Goal: Register for event/course

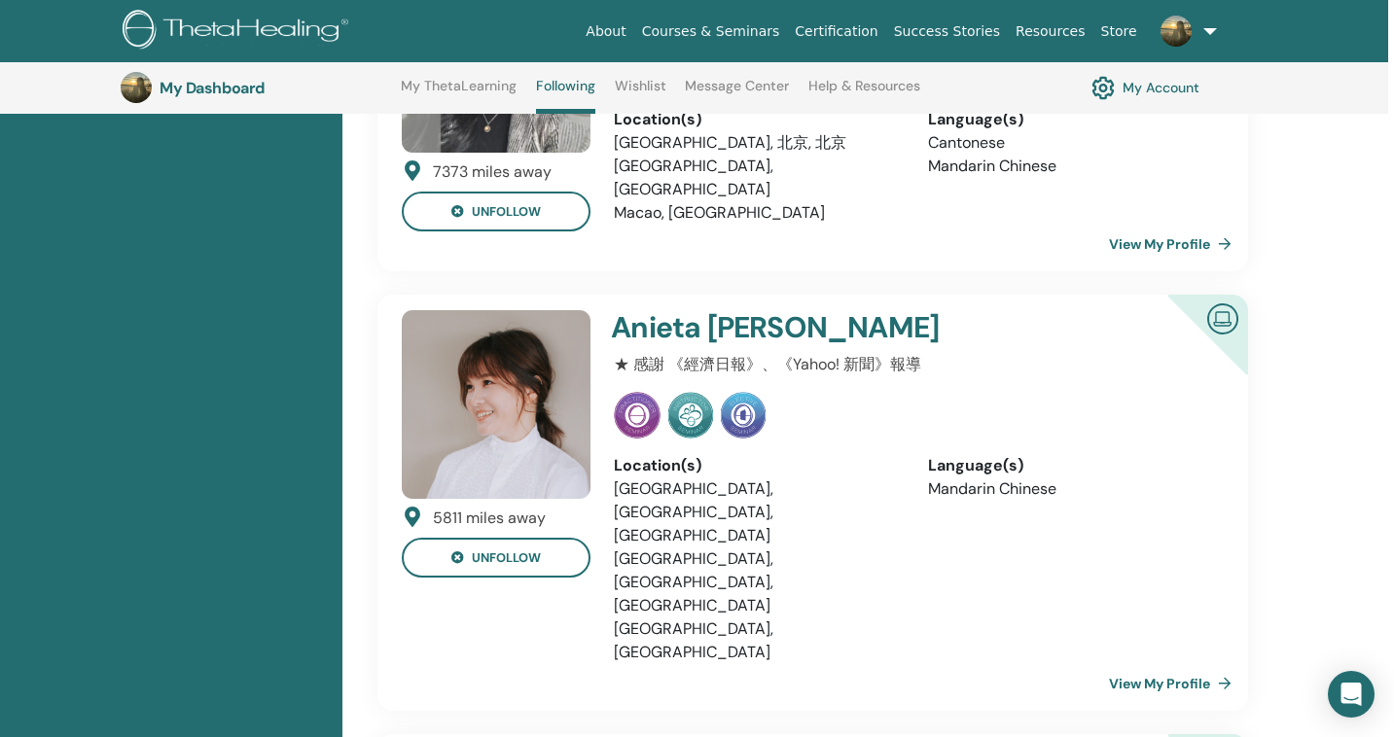
scroll to position [4297, 6]
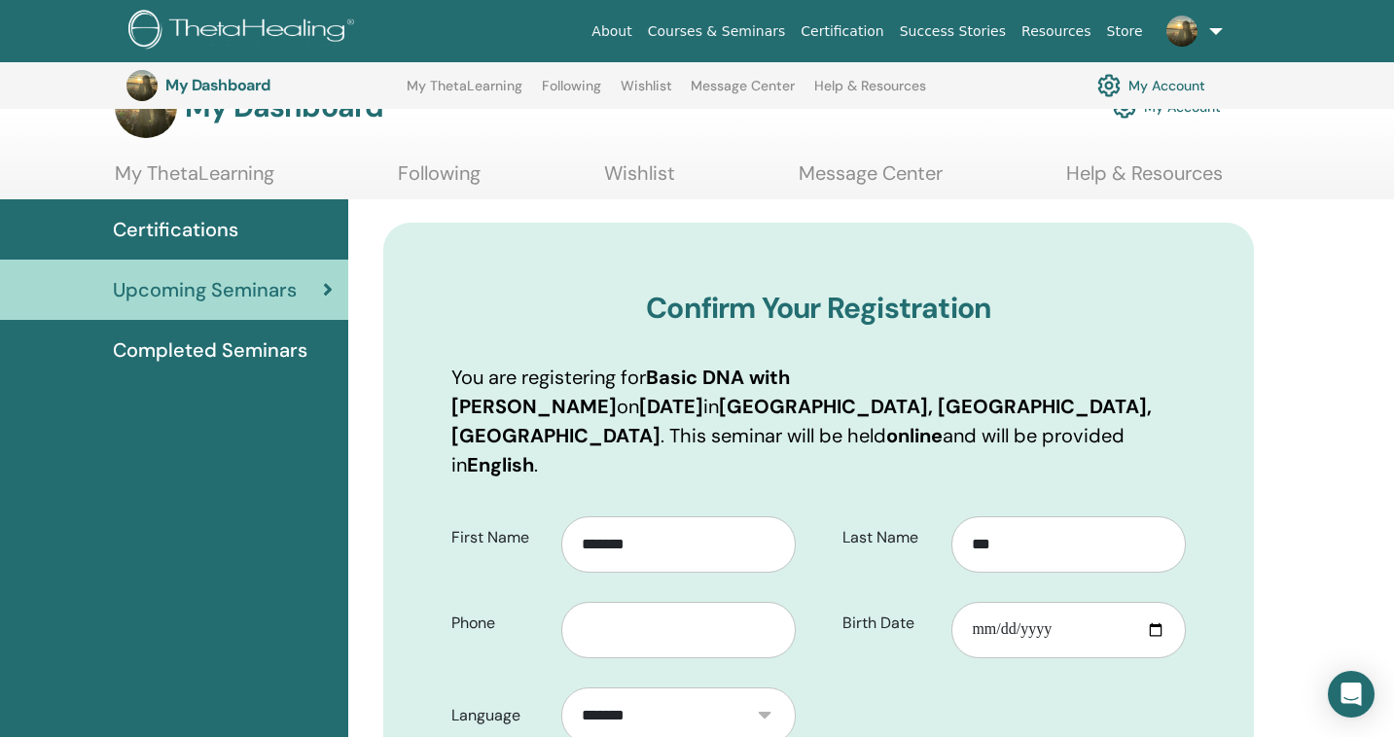
scroll to position [342, 0]
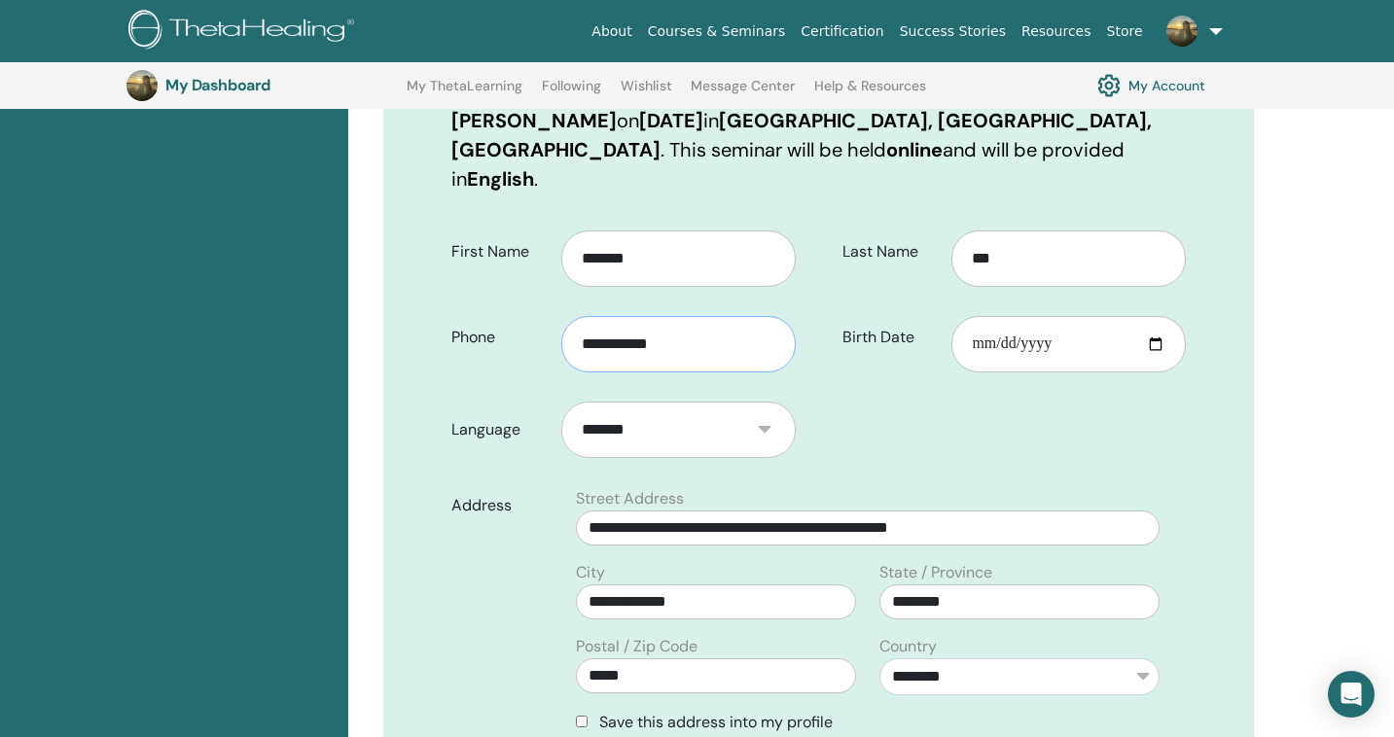
type input "**********"
click at [455, 513] on div "Address" at bounding box center [500, 618] width 127 height 263
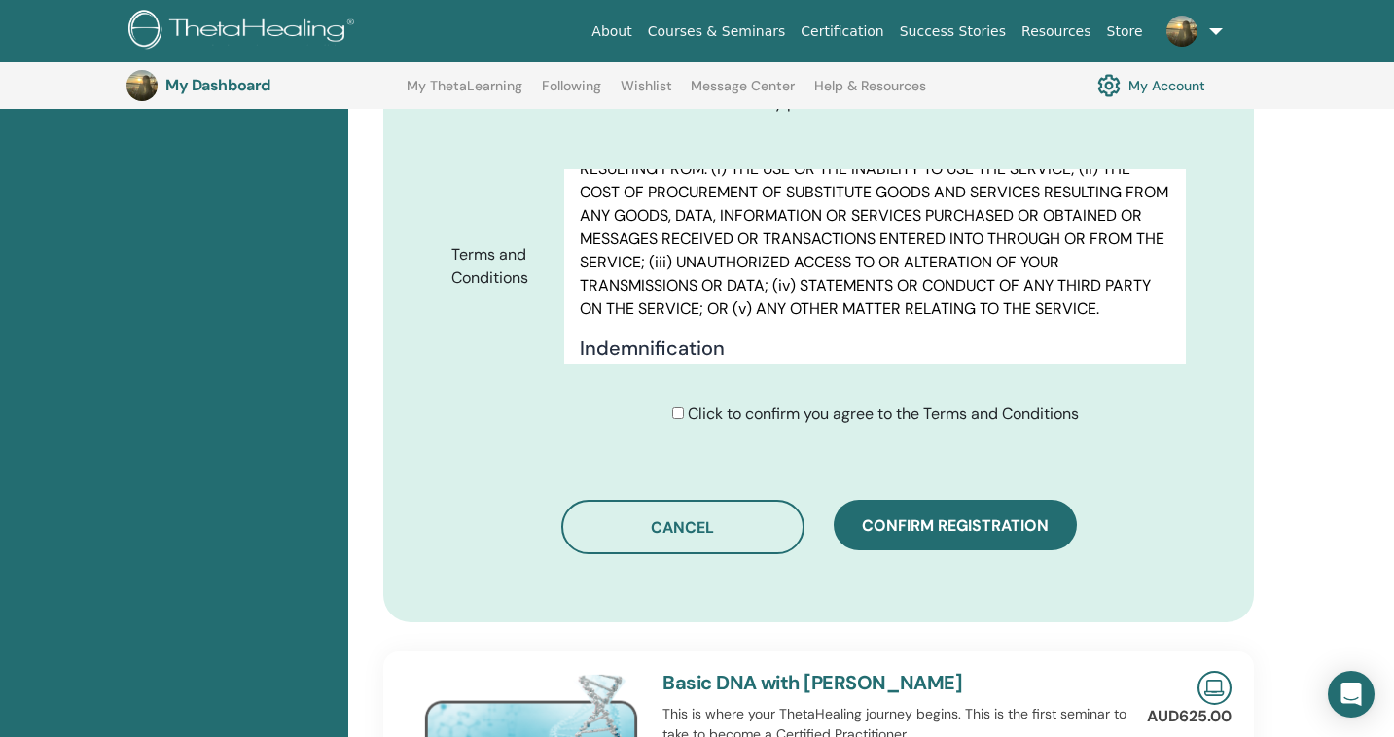
scroll to position [8010, 0]
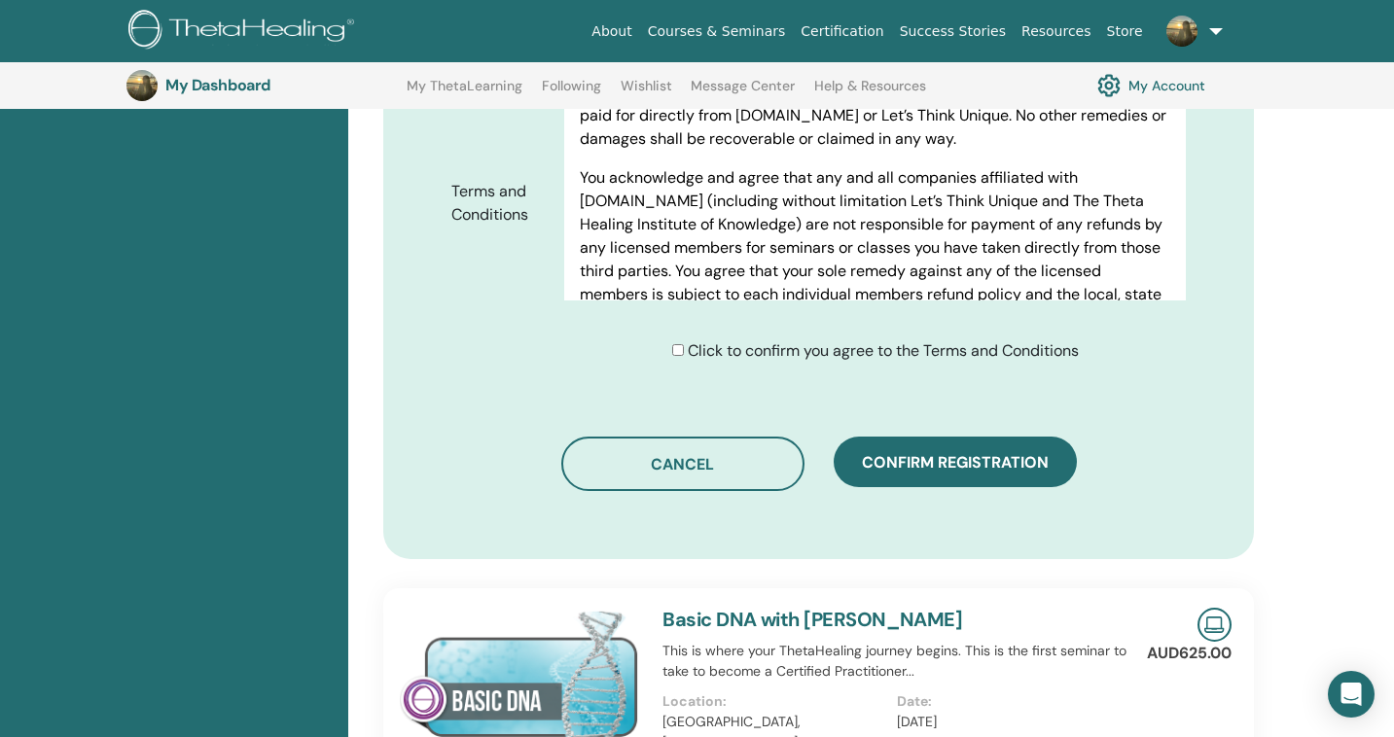
scroll to position [1064, 0]
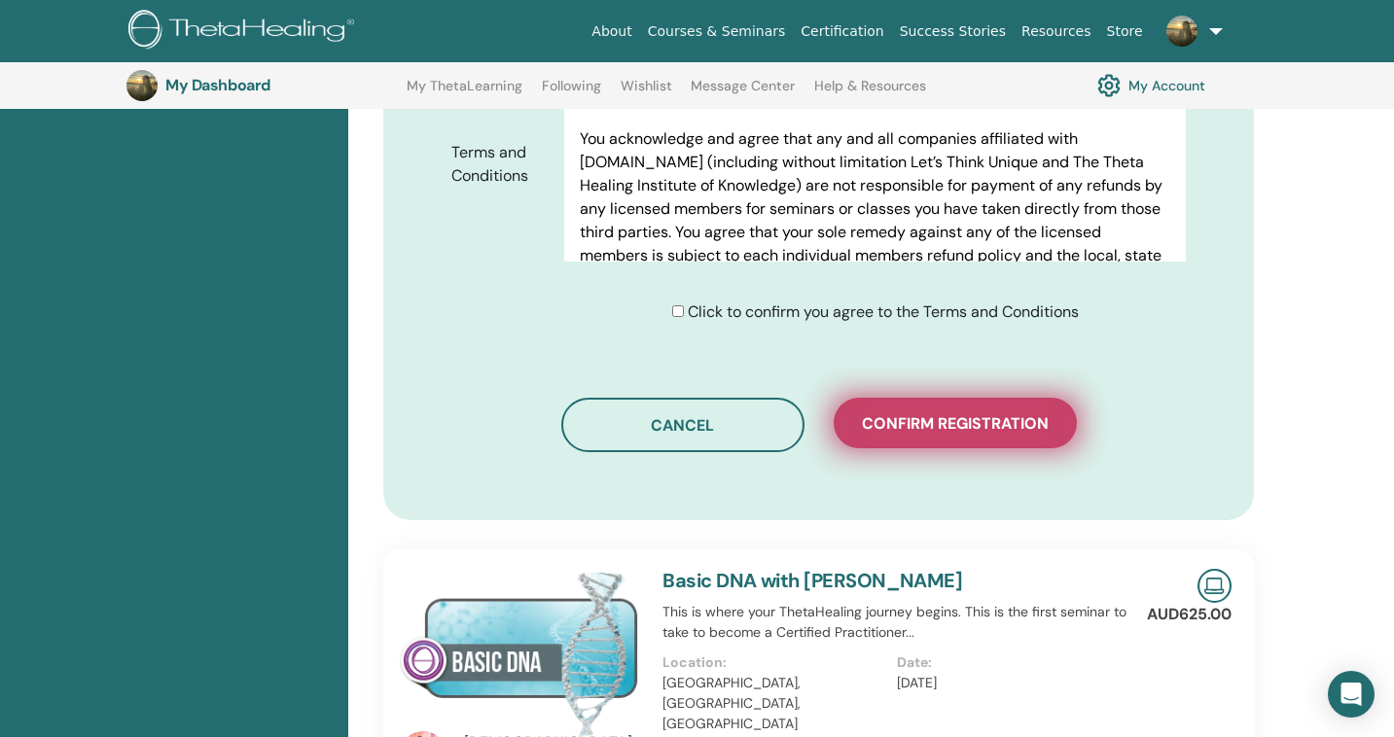
click at [967, 421] on button "Confirm registration" at bounding box center [954, 423] width 243 height 51
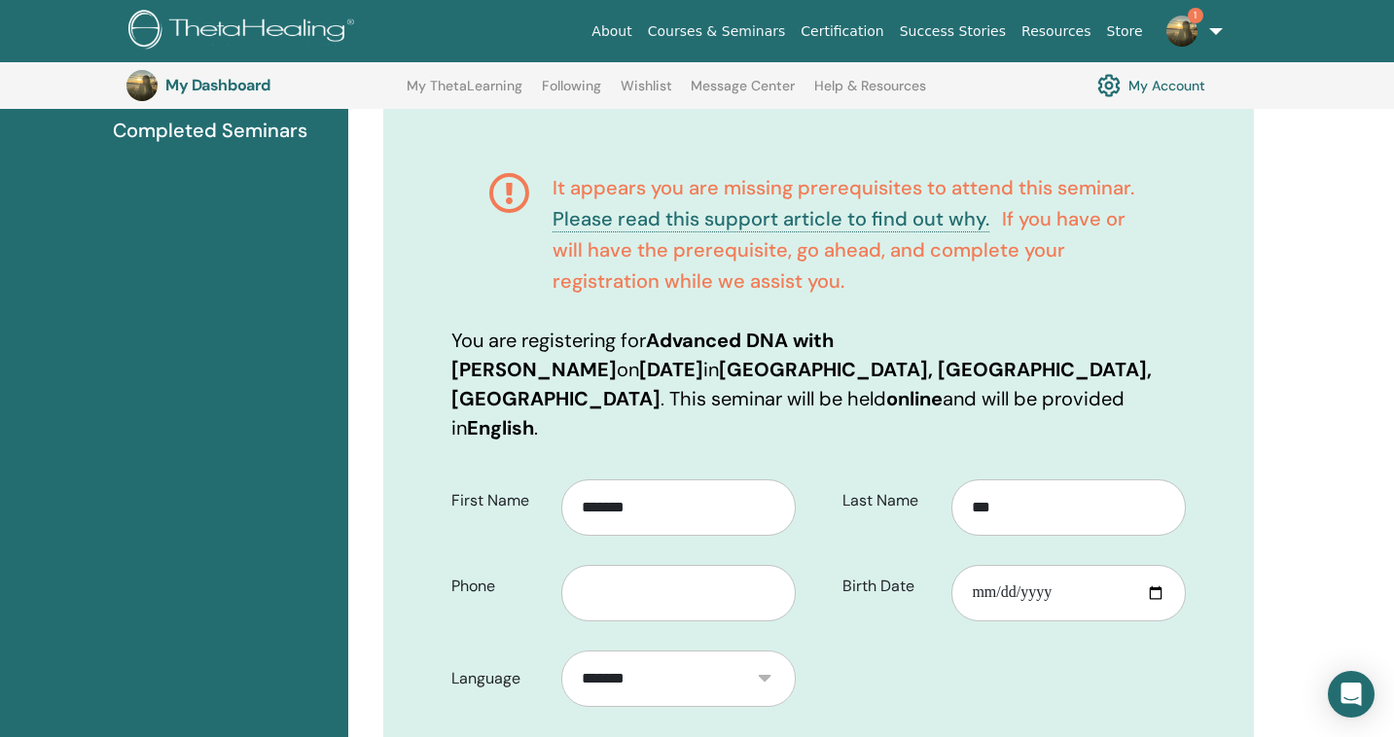
scroll to position [281, 0]
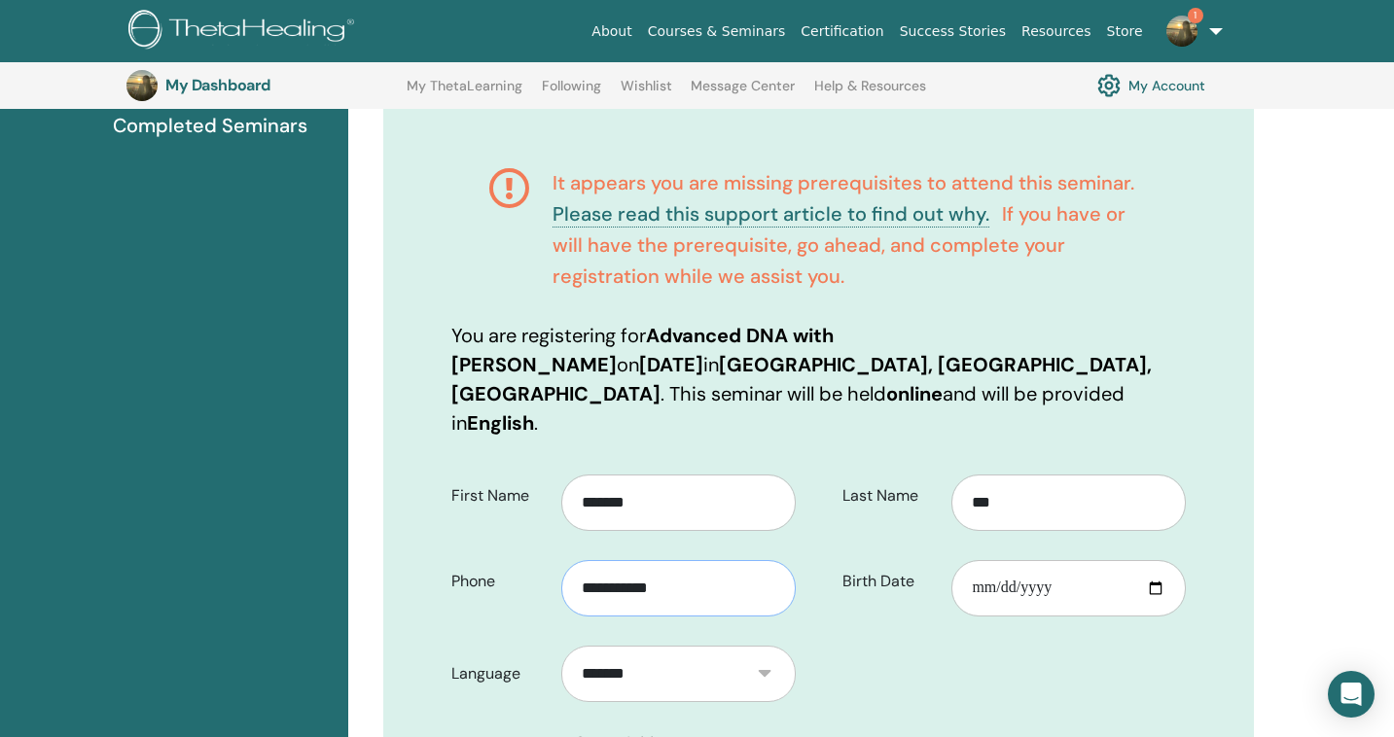
type input "**********"
click at [817, 632] on div "Language *******" at bounding box center [627, 681] width 381 height 99
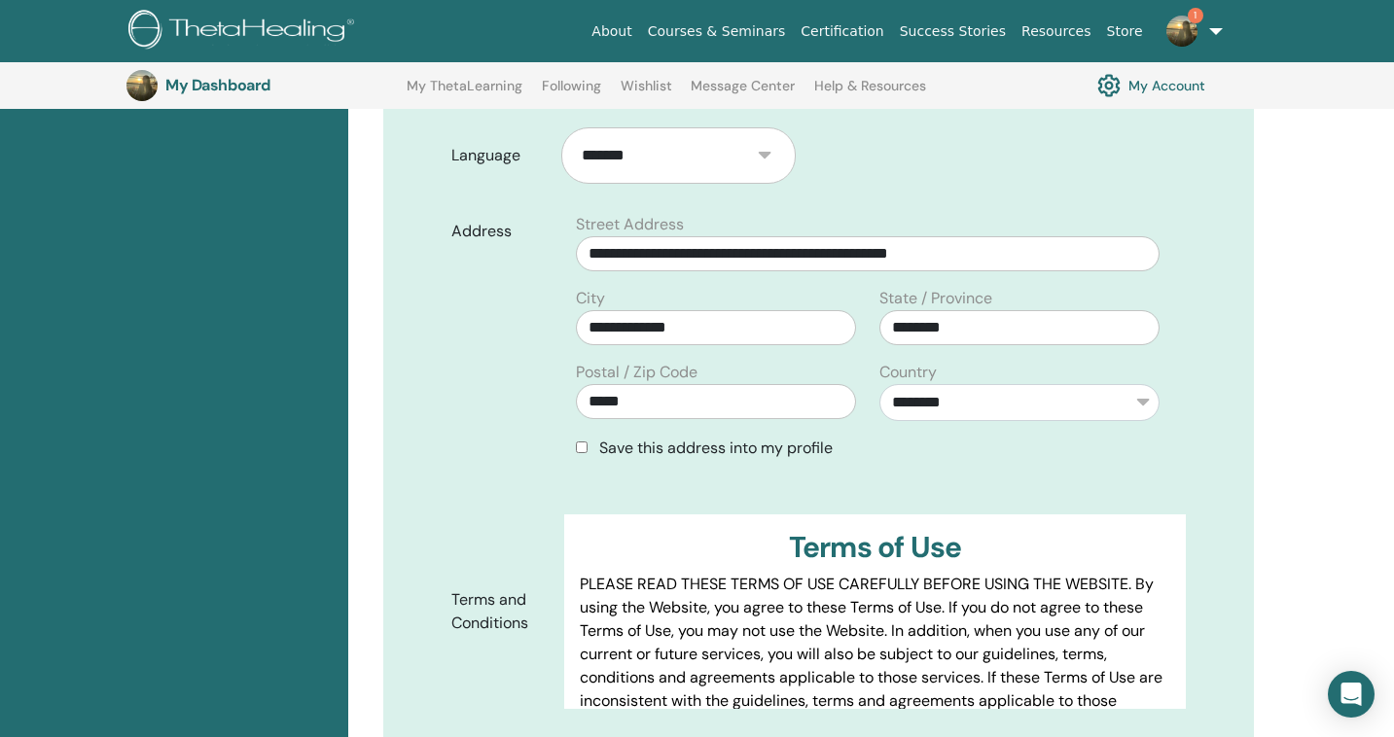
scroll to position [808, 0]
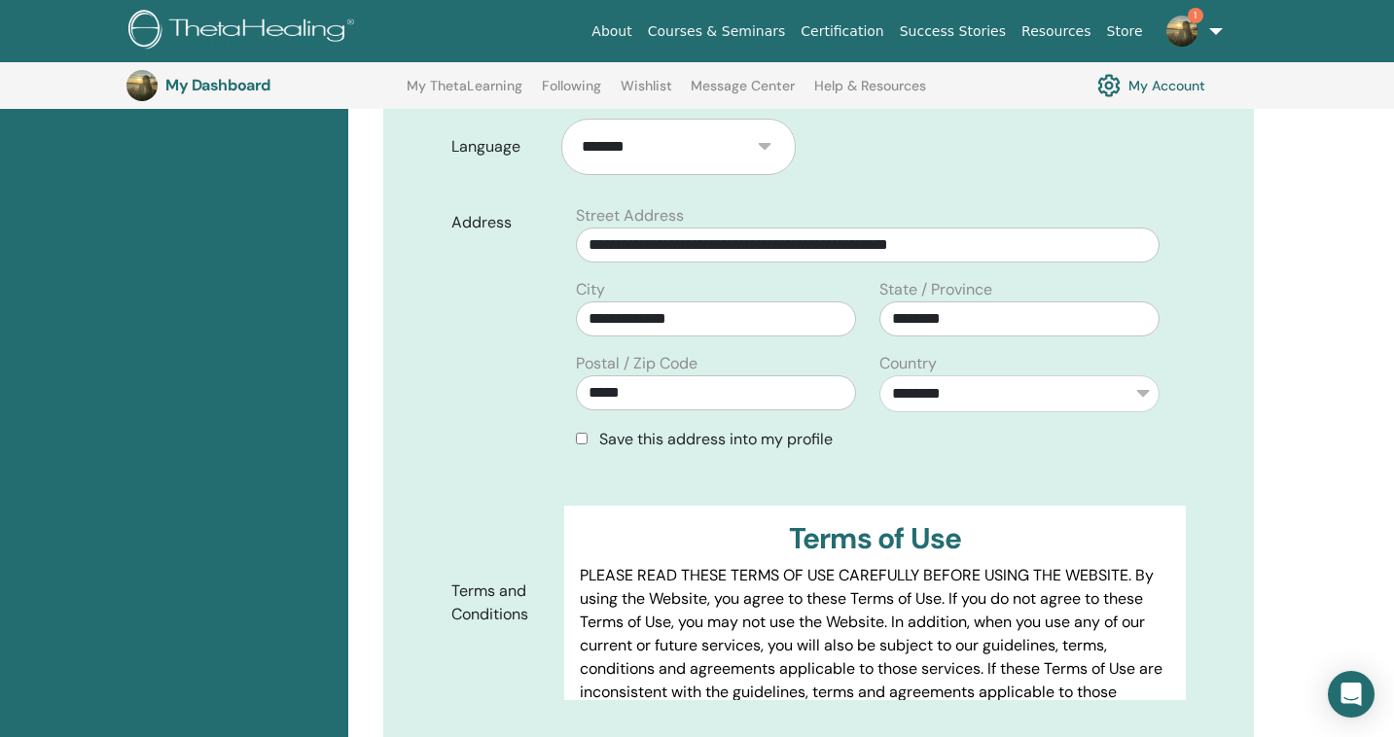
click at [780, 429] on span "Save this address into my profile" at bounding box center [715, 439] width 233 height 20
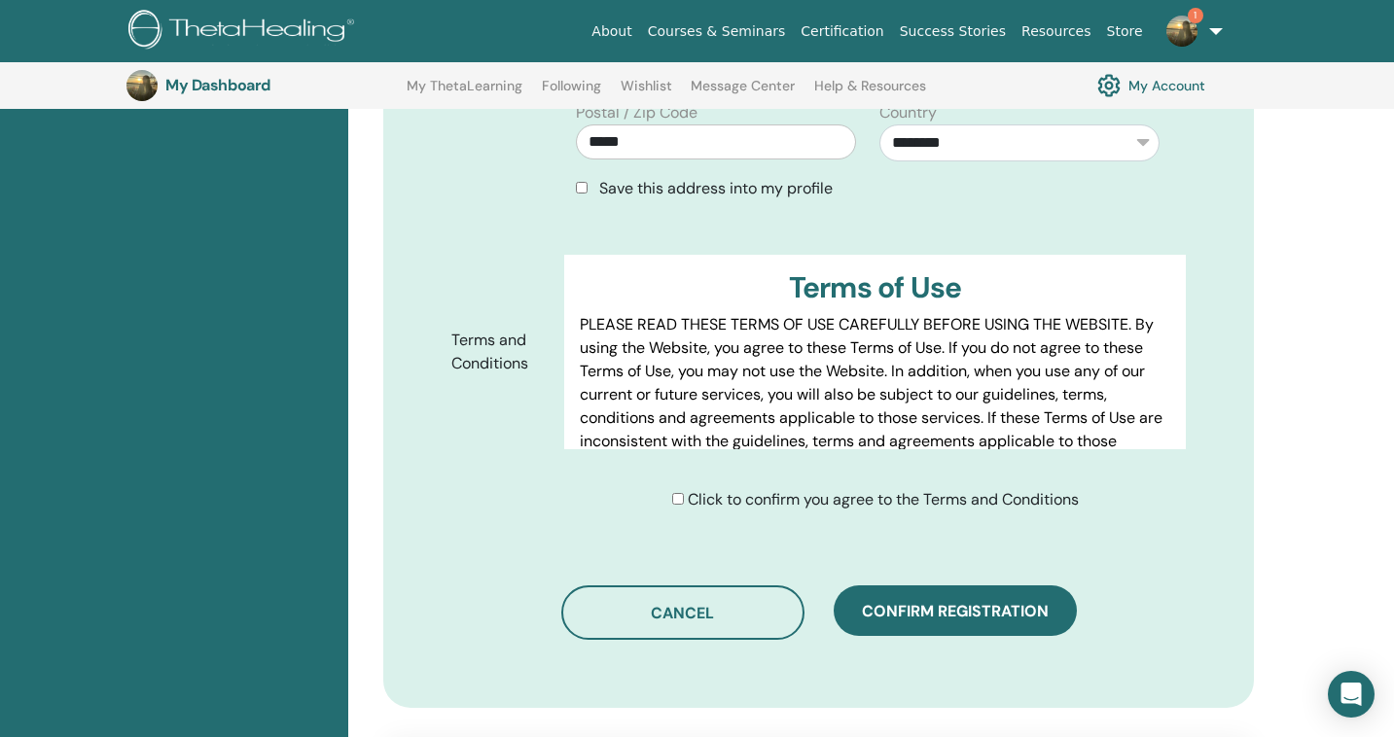
scroll to position [1084, 0]
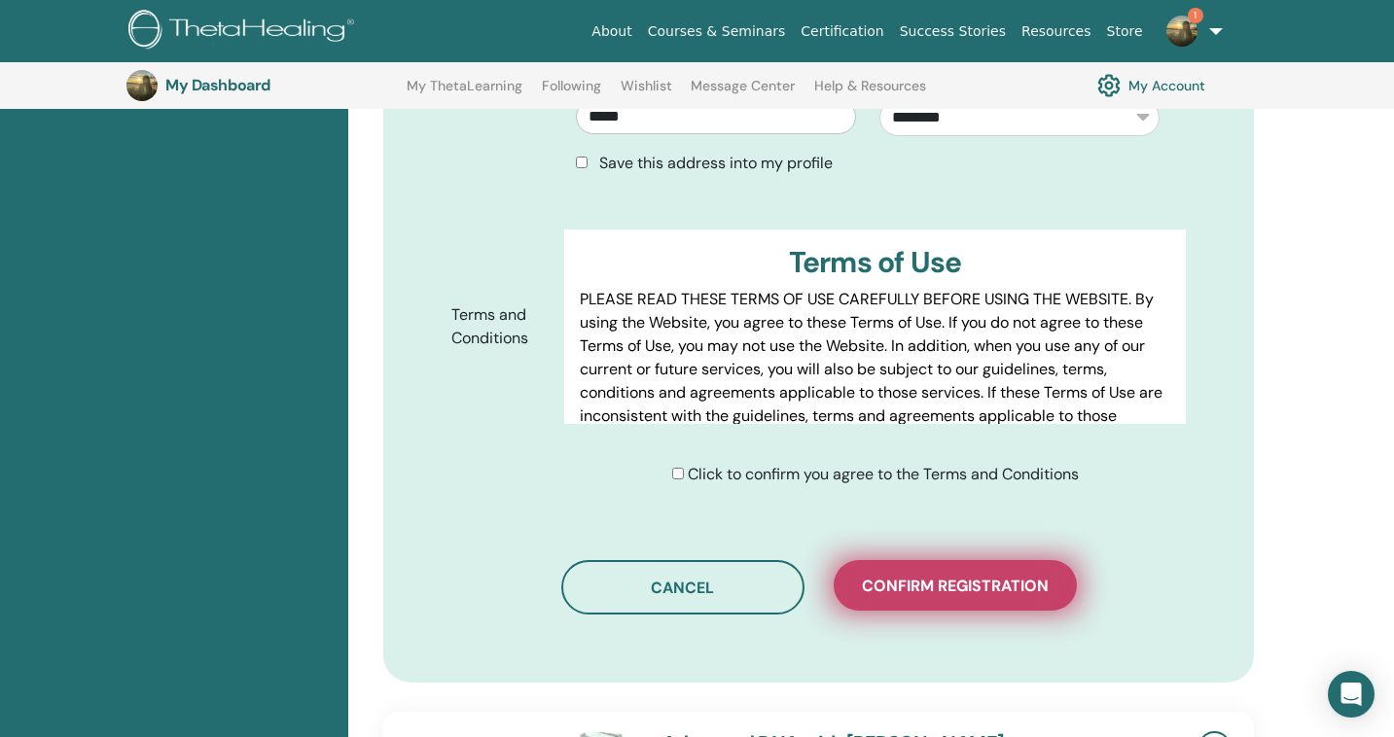
click at [912, 560] on button "Confirm registration" at bounding box center [954, 585] width 243 height 51
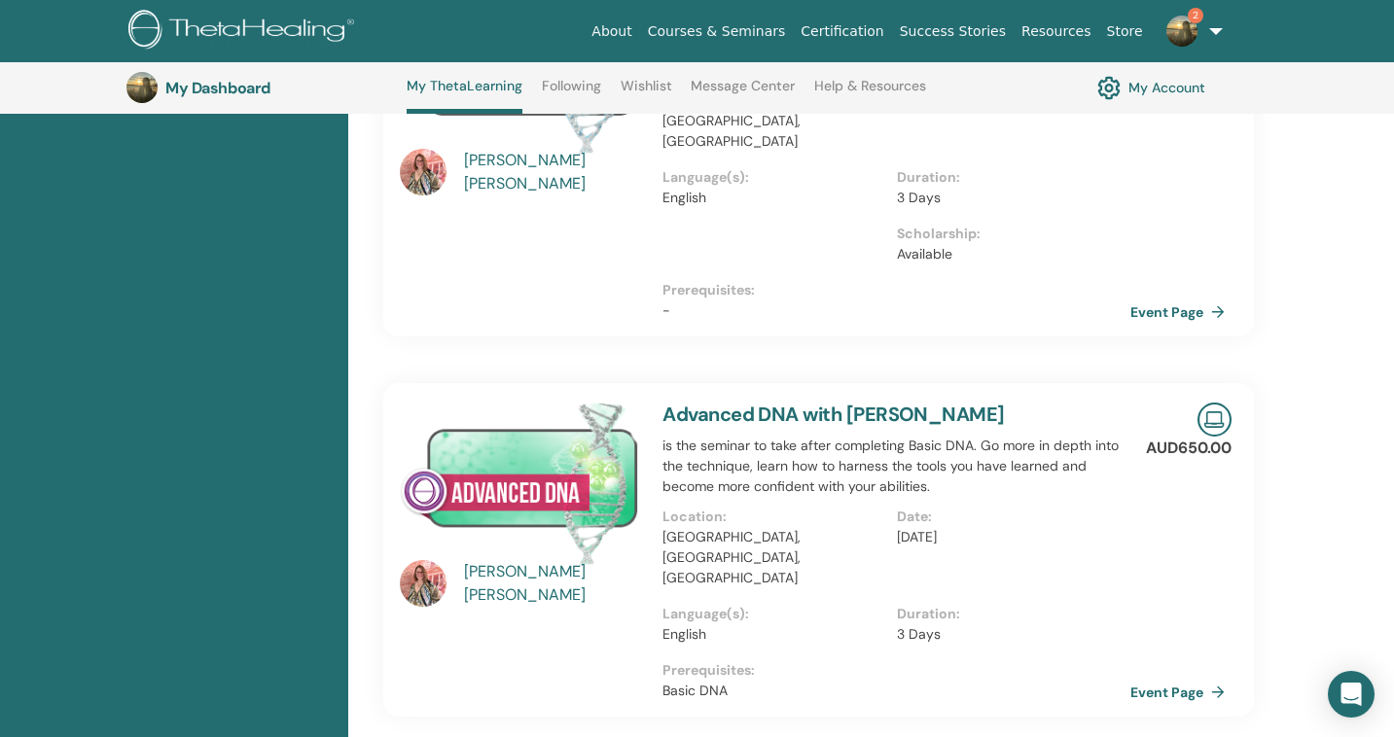
scroll to position [413, 0]
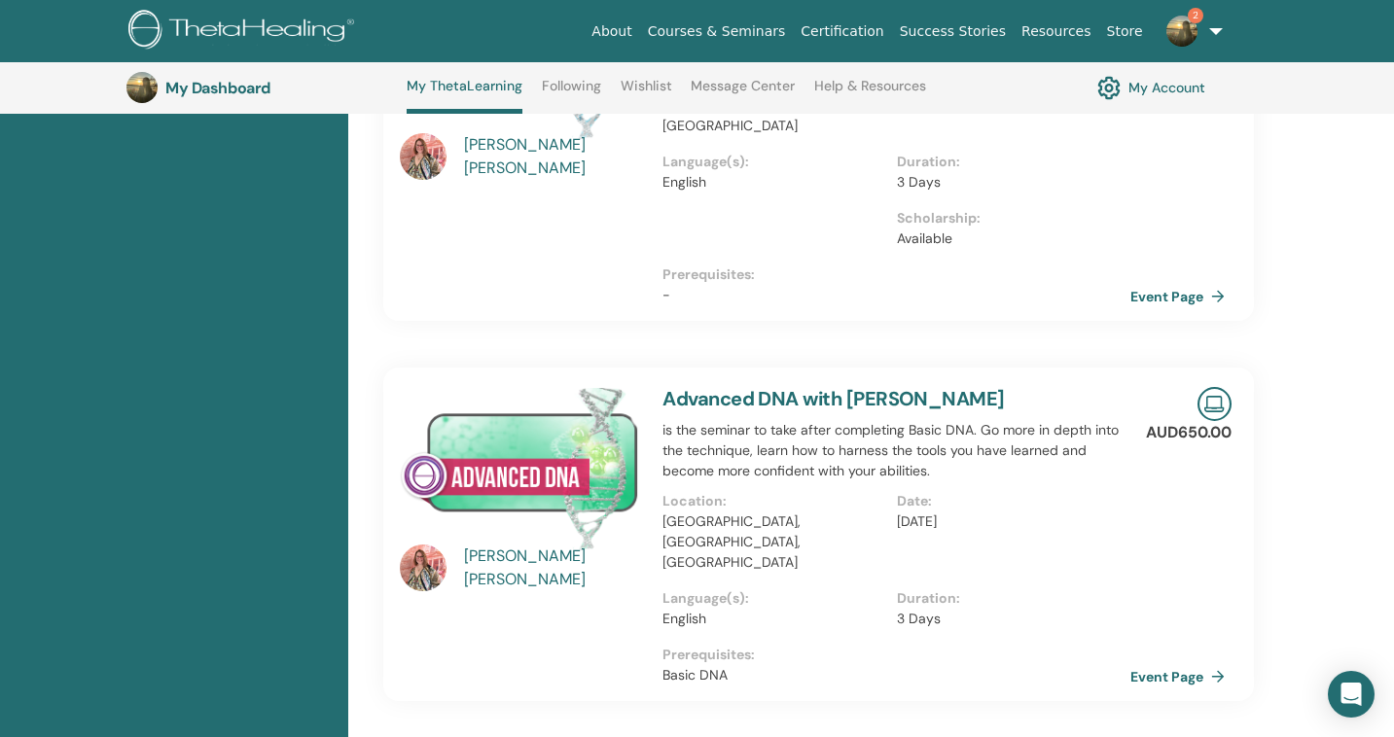
click at [844, 386] on link "Advanced DNA with [PERSON_NAME]" at bounding box center [832, 398] width 341 height 25
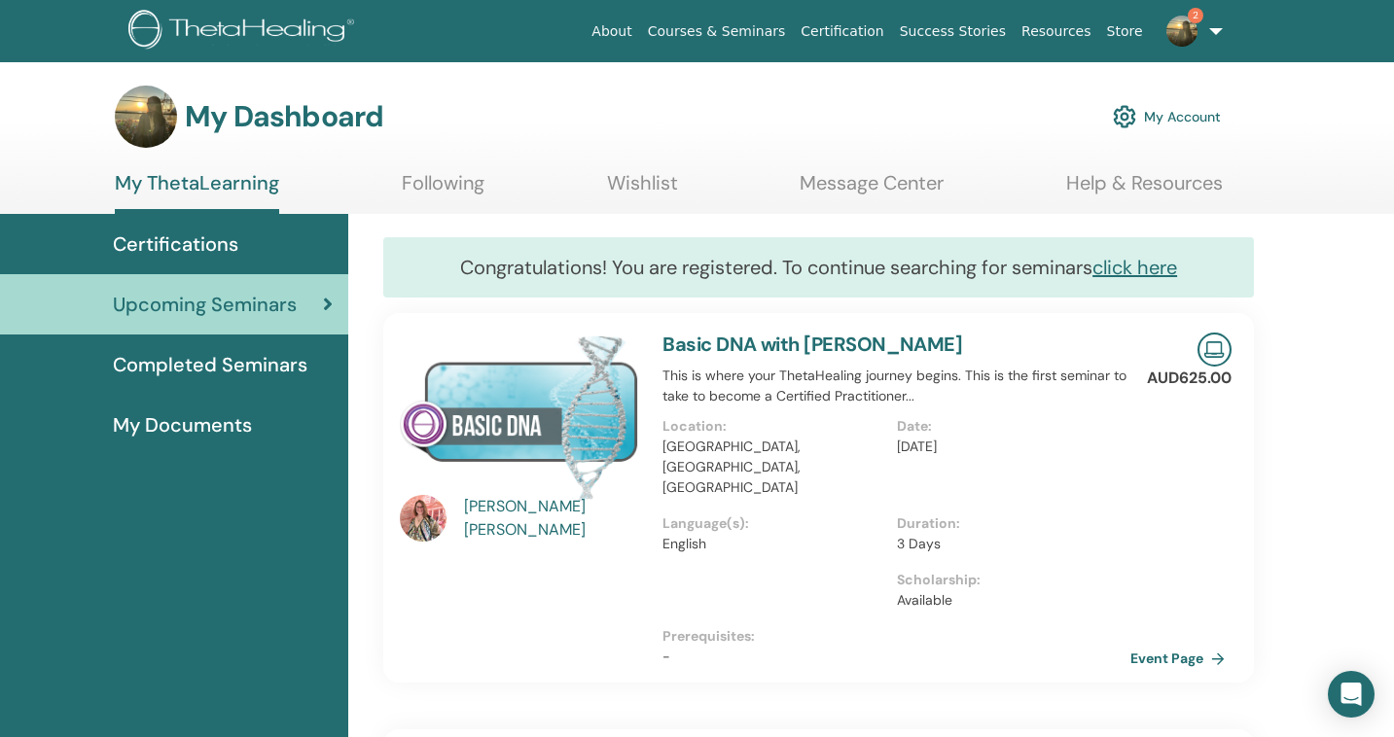
click at [850, 344] on link "Basic DNA with [PERSON_NAME]" at bounding box center [812, 344] width 300 height 25
click at [1175, 644] on link "Event Page" at bounding box center [1184, 658] width 102 height 29
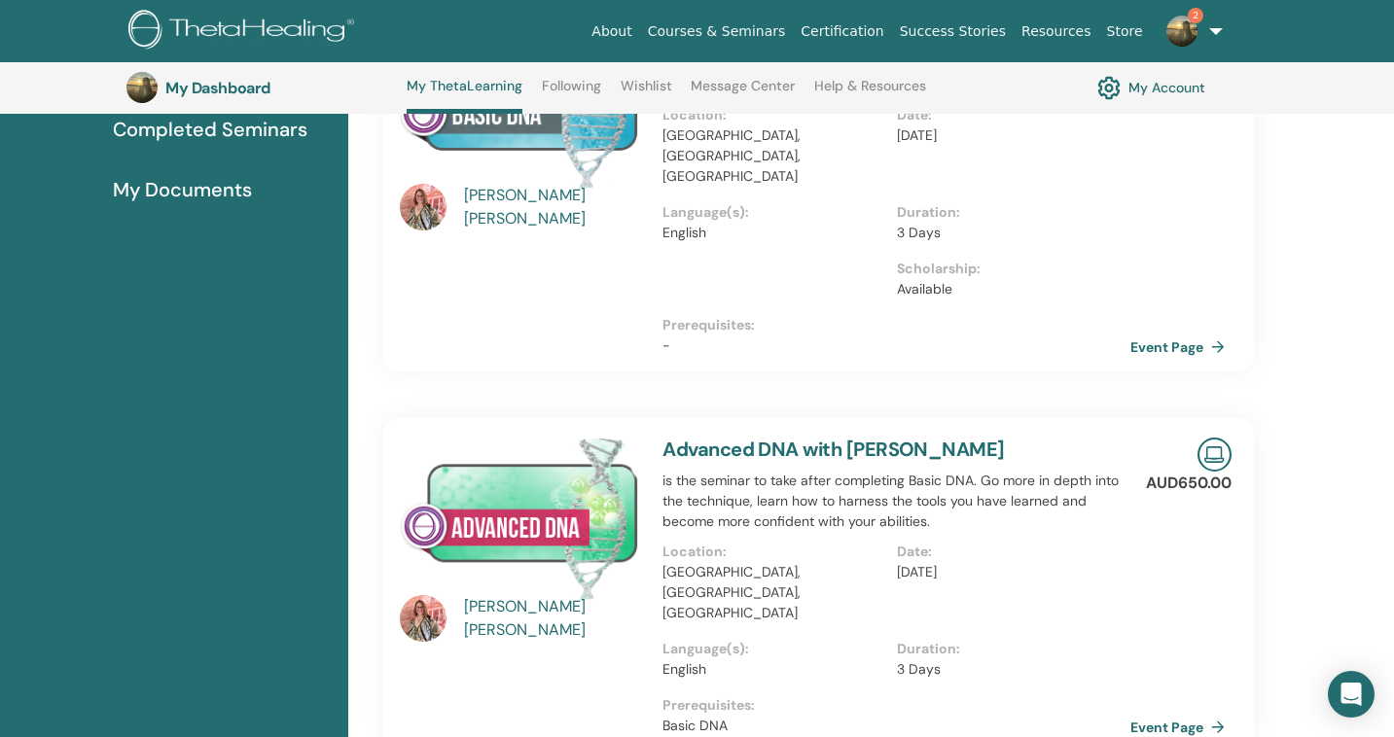
scroll to position [395, 0]
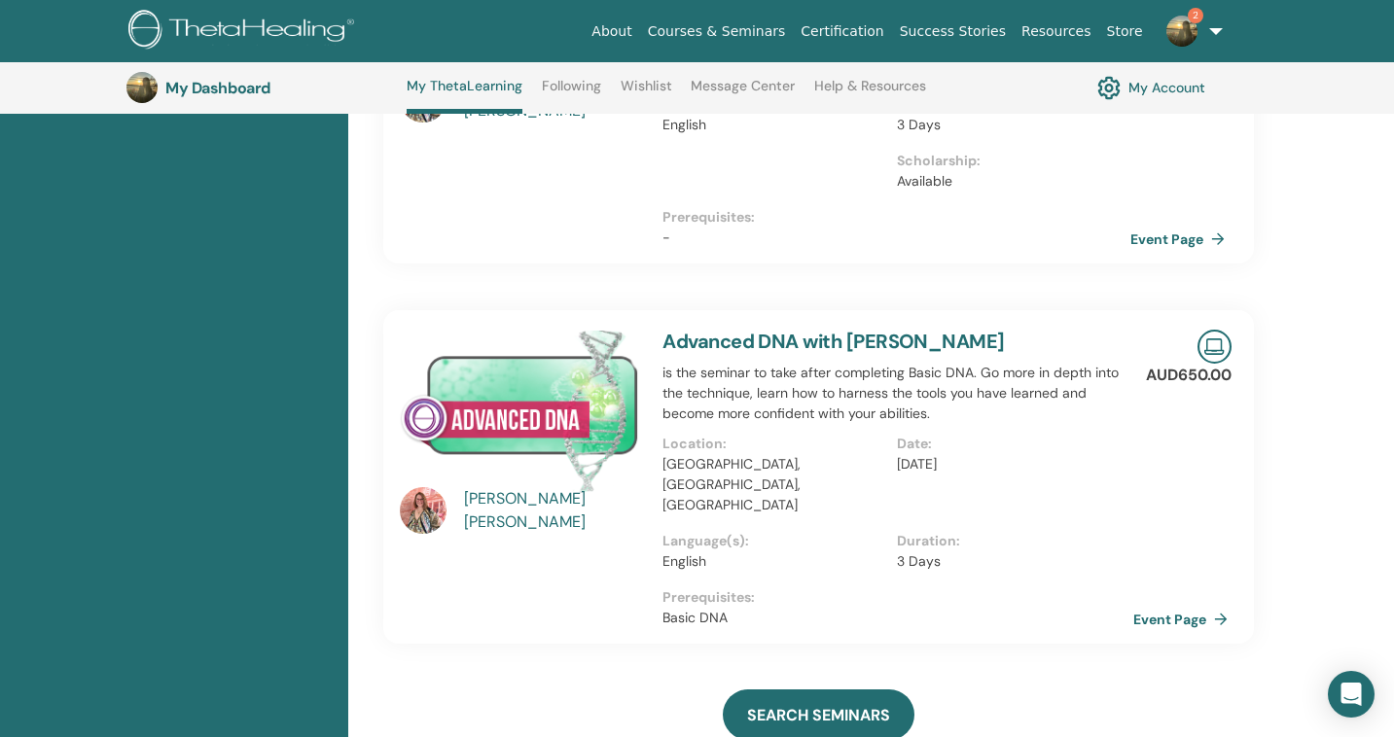
click at [1169, 605] on link "Event Page" at bounding box center [1184, 619] width 102 height 29
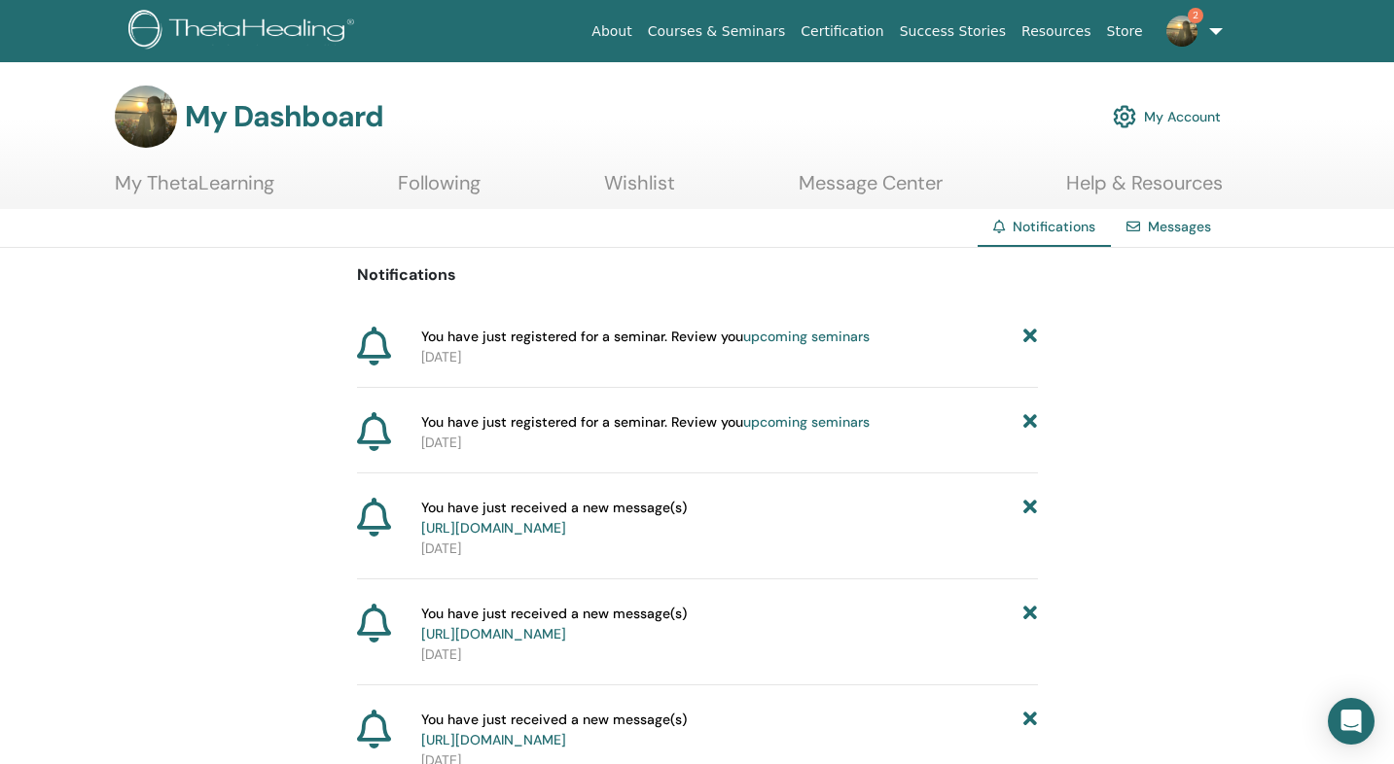
click at [427, 188] on link "Following" at bounding box center [439, 190] width 83 height 38
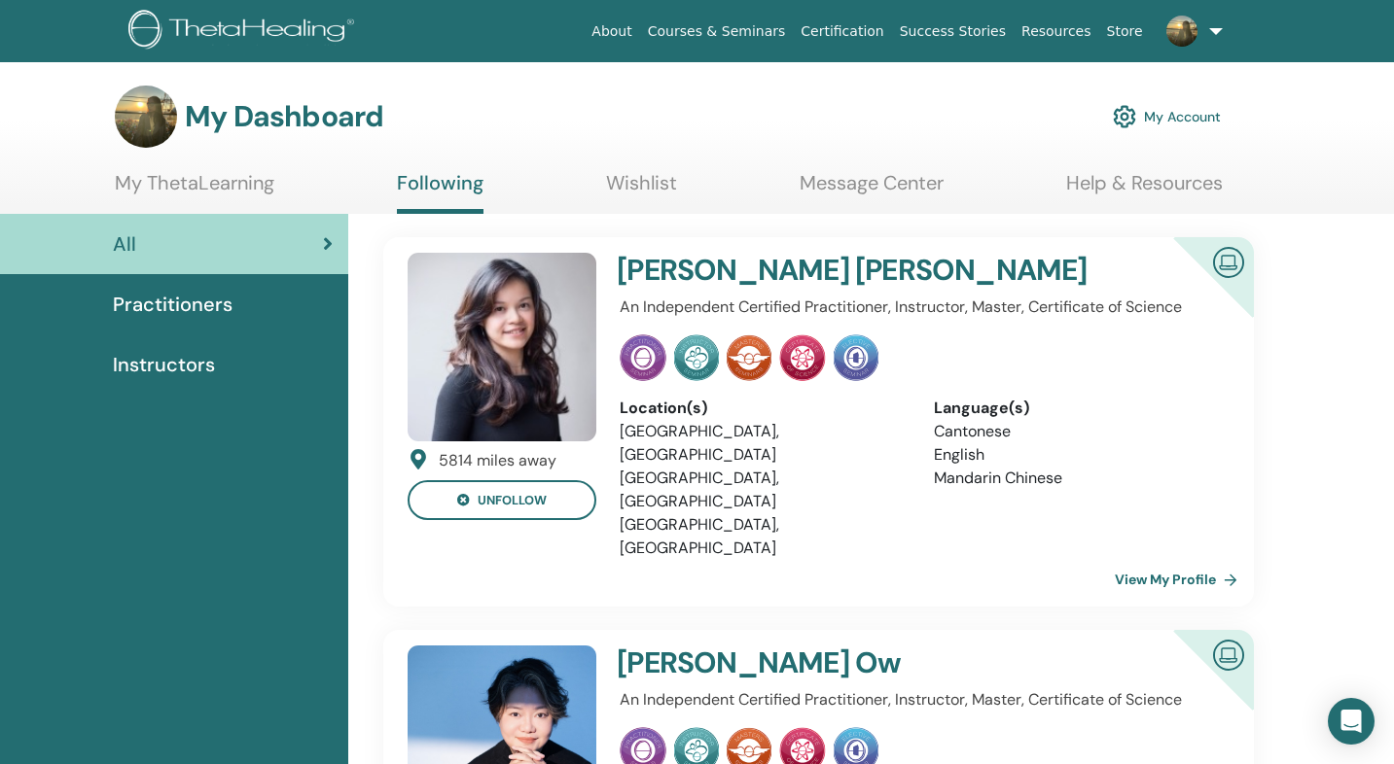
click at [230, 177] on link "My ThetaLearning" at bounding box center [194, 190] width 159 height 38
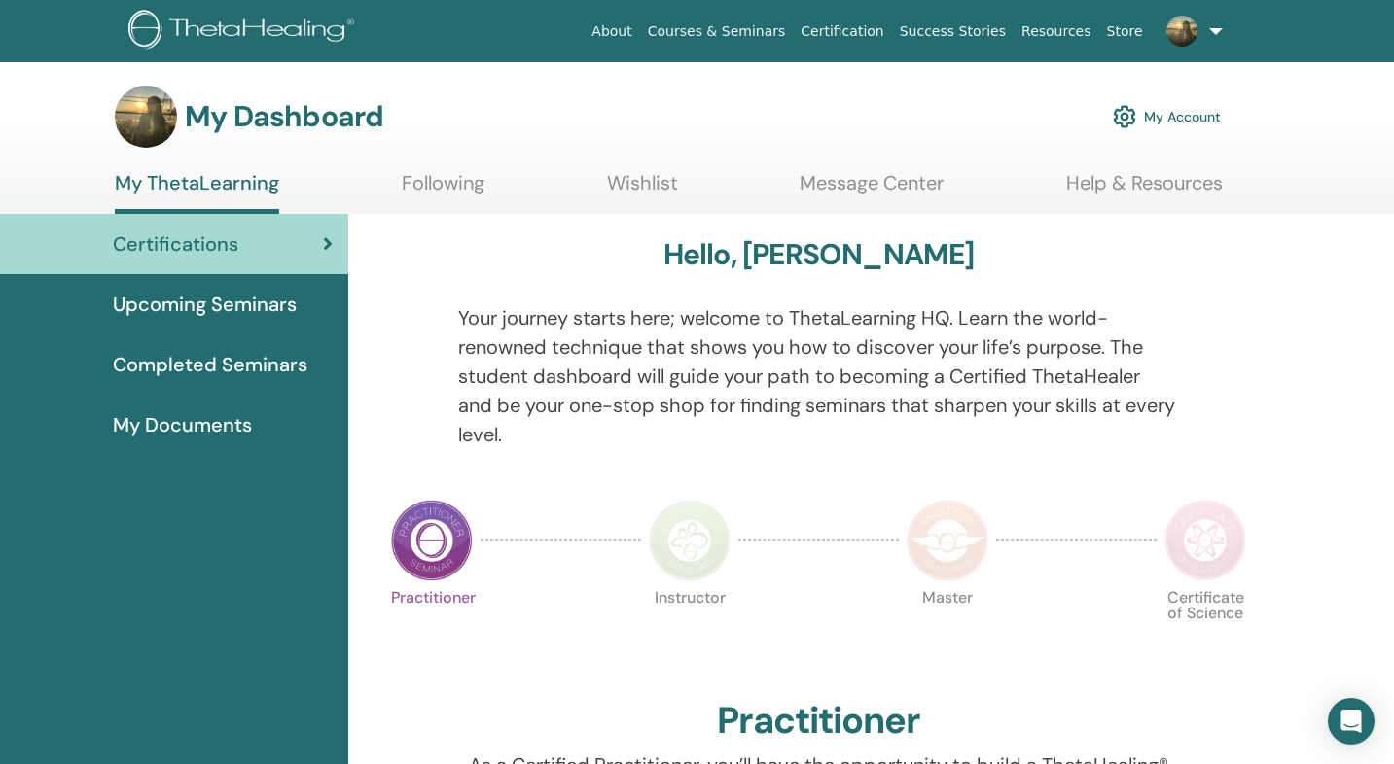
click at [195, 373] on span "Completed Seminars" at bounding box center [210, 364] width 194 height 29
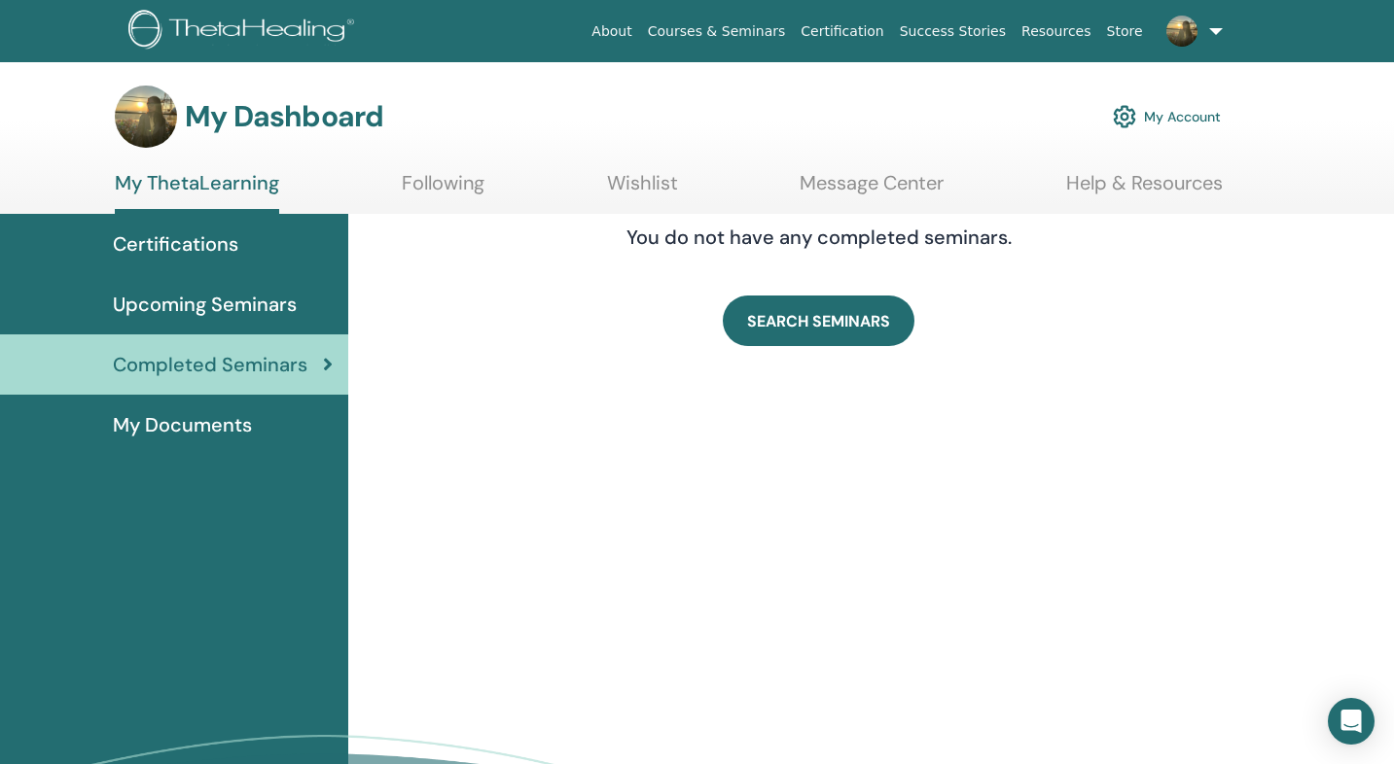
click at [195, 428] on span "My Documents" at bounding box center [182, 424] width 139 height 29
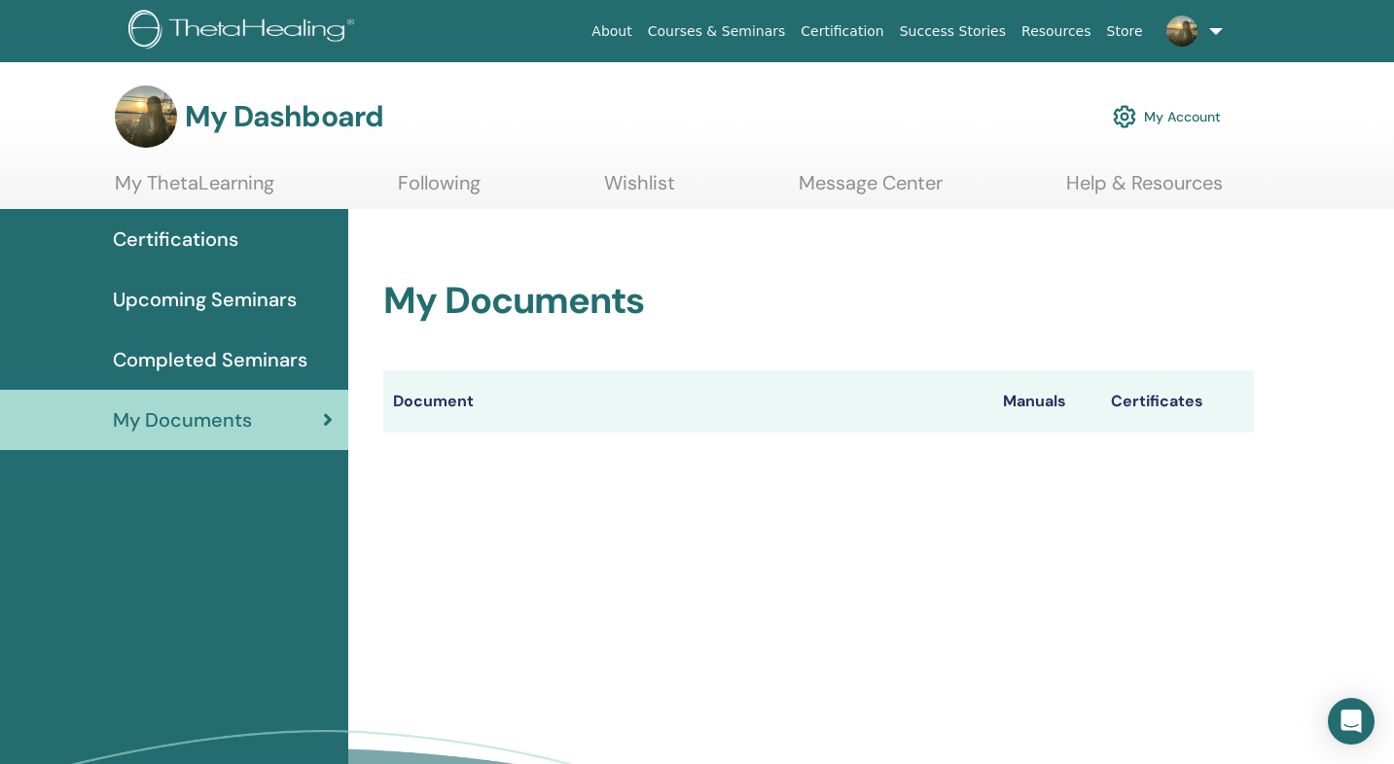
click at [225, 316] on link "Upcoming Seminars" at bounding box center [174, 299] width 348 height 60
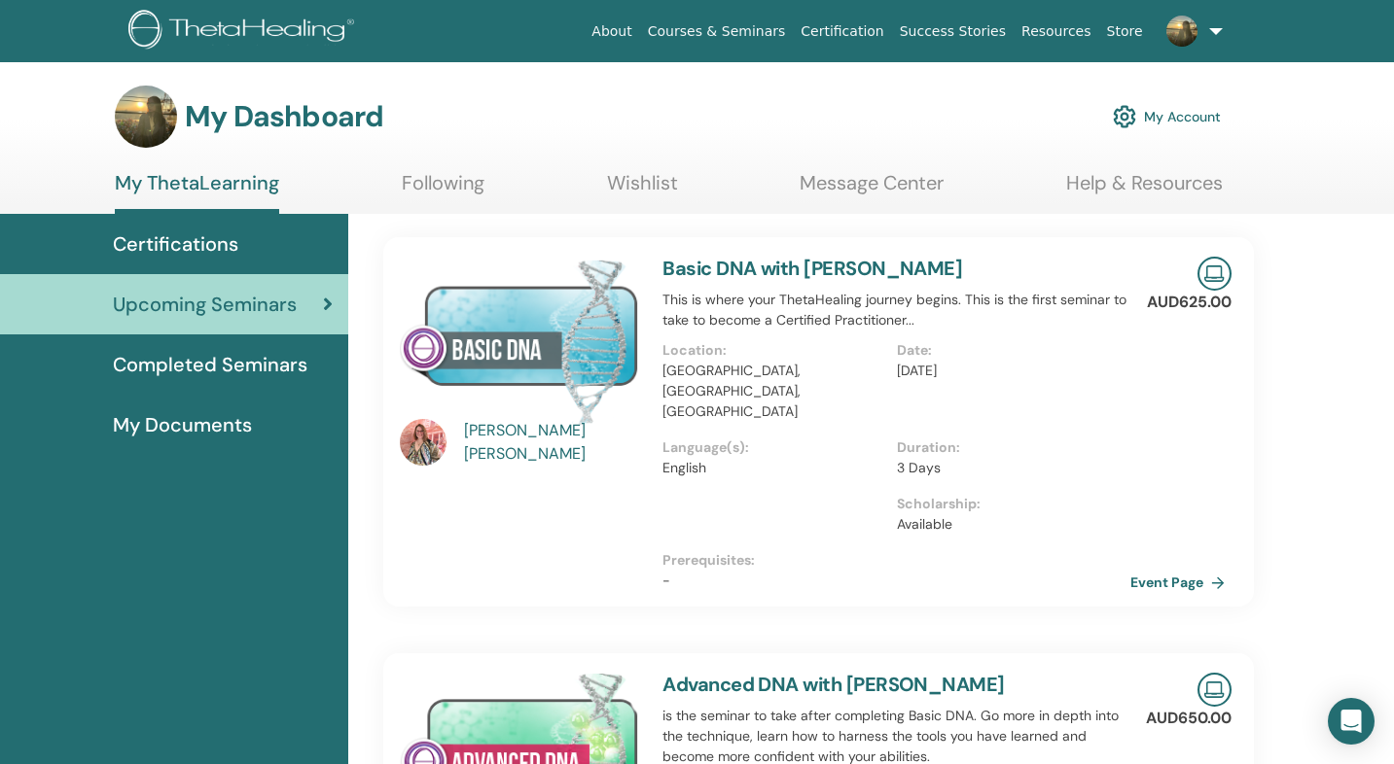
click at [866, 192] on link "Message Center" at bounding box center [871, 190] width 144 height 38
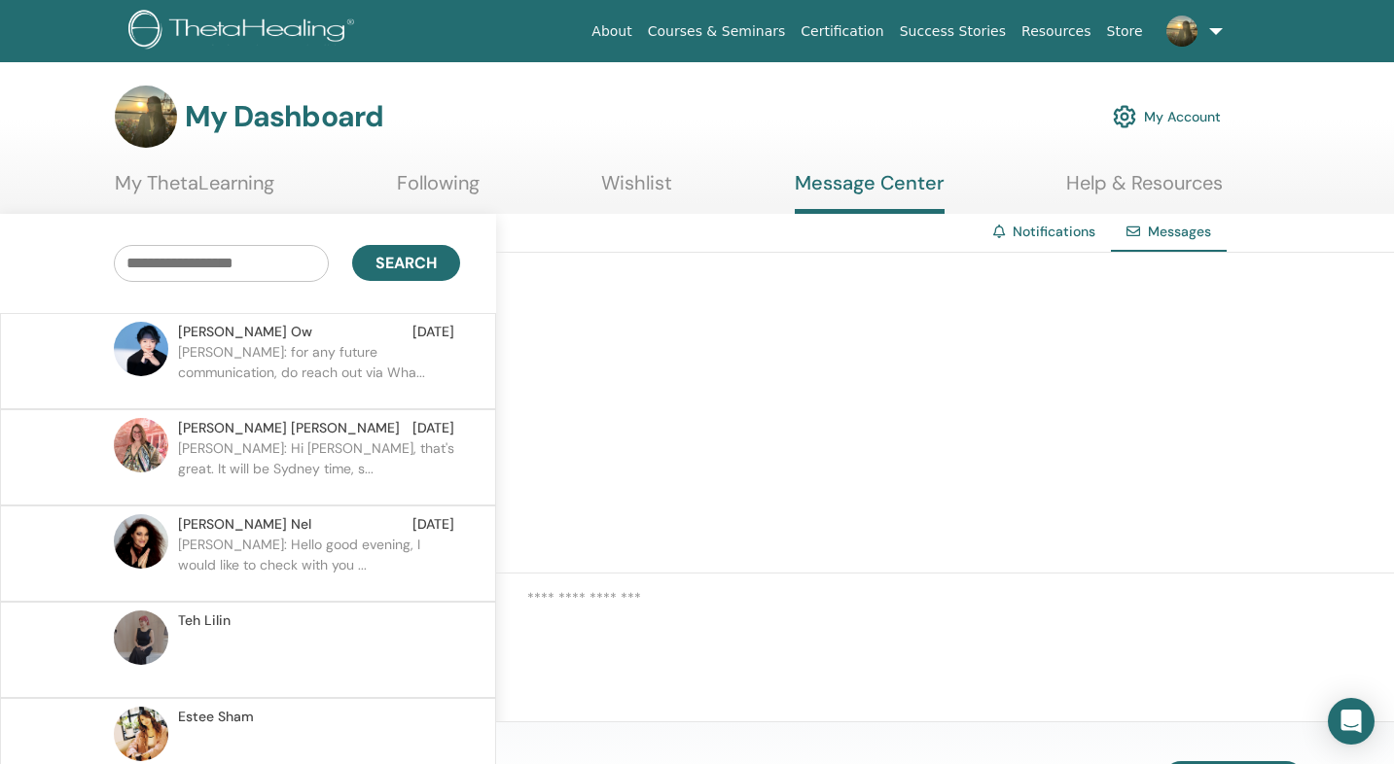
click at [1137, 194] on link "Help & Resources" at bounding box center [1144, 190] width 157 height 38
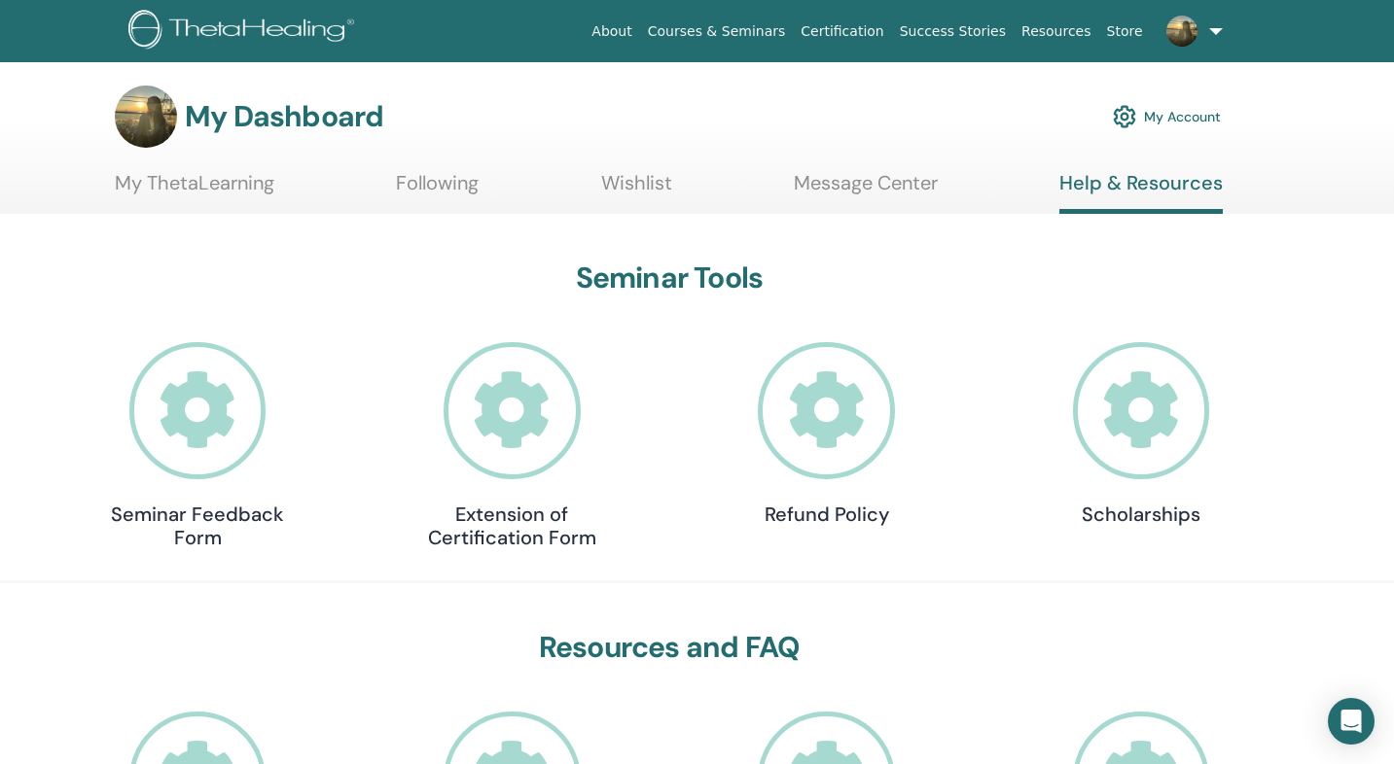
click at [796, 417] on icon at bounding box center [826, 410] width 137 height 137
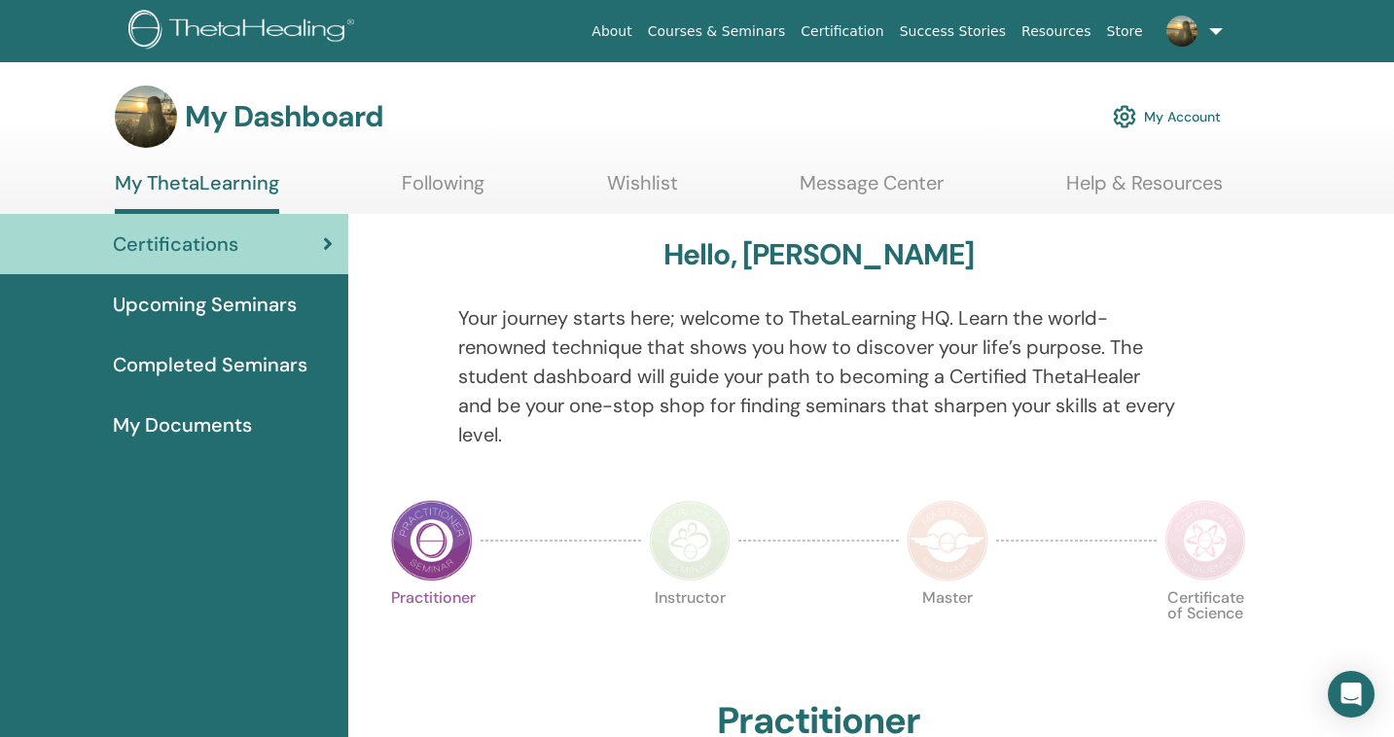
click at [415, 179] on link "Following" at bounding box center [443, 190] width 83 height 38
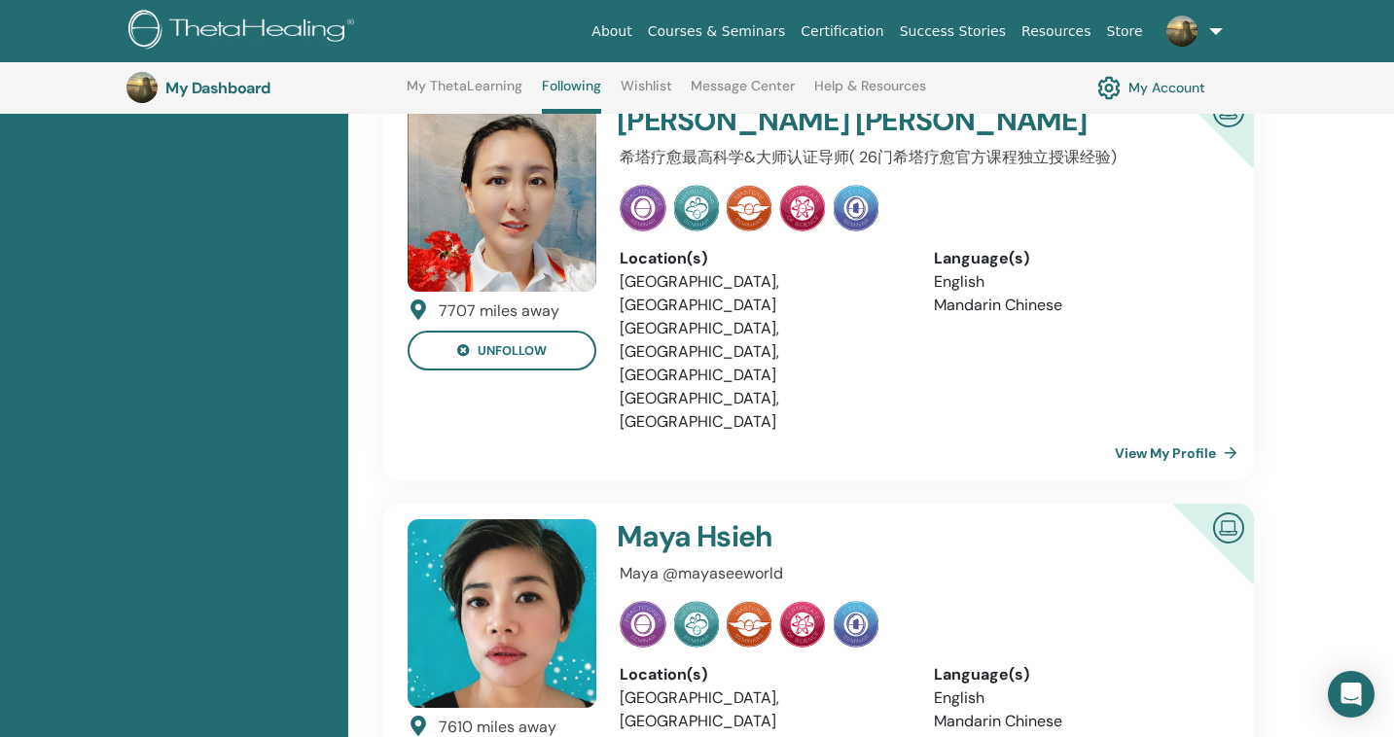
scroll to position [1681, 0]
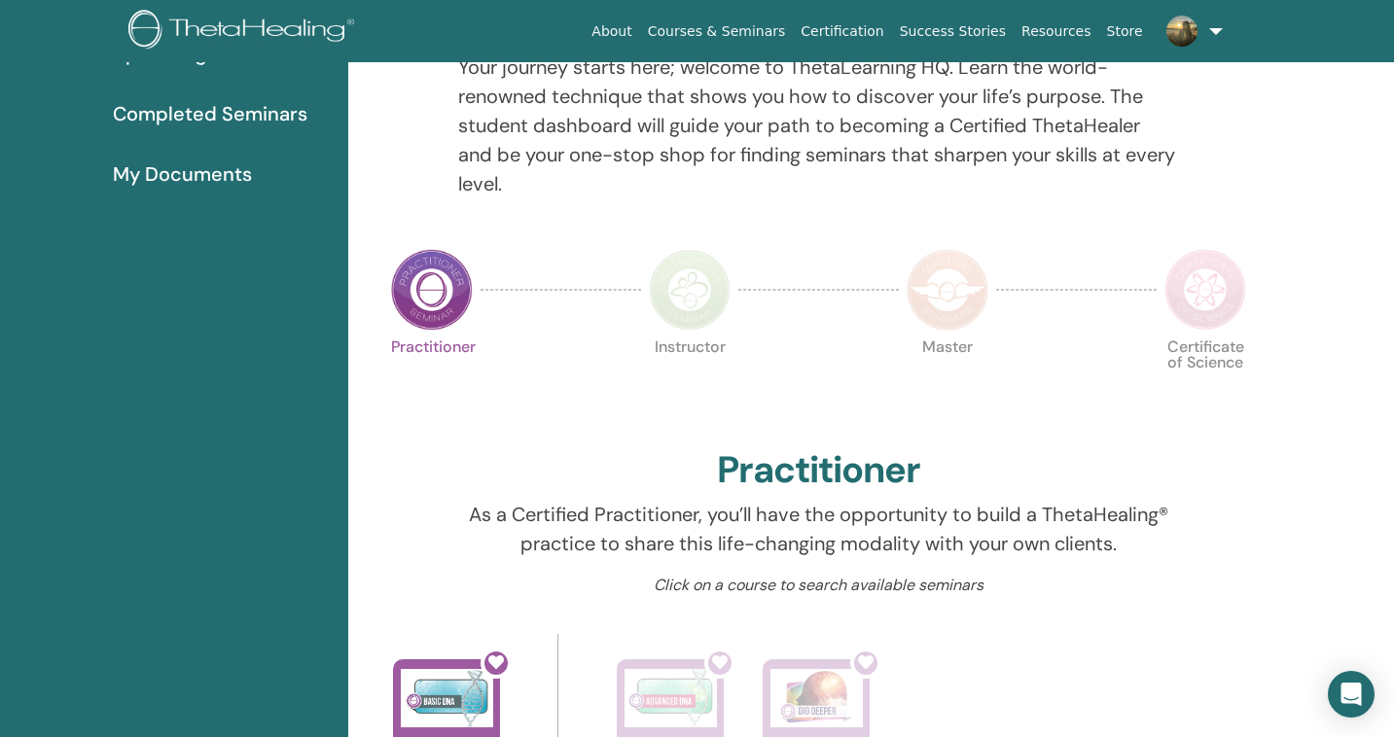
scroll to position [67, 0]
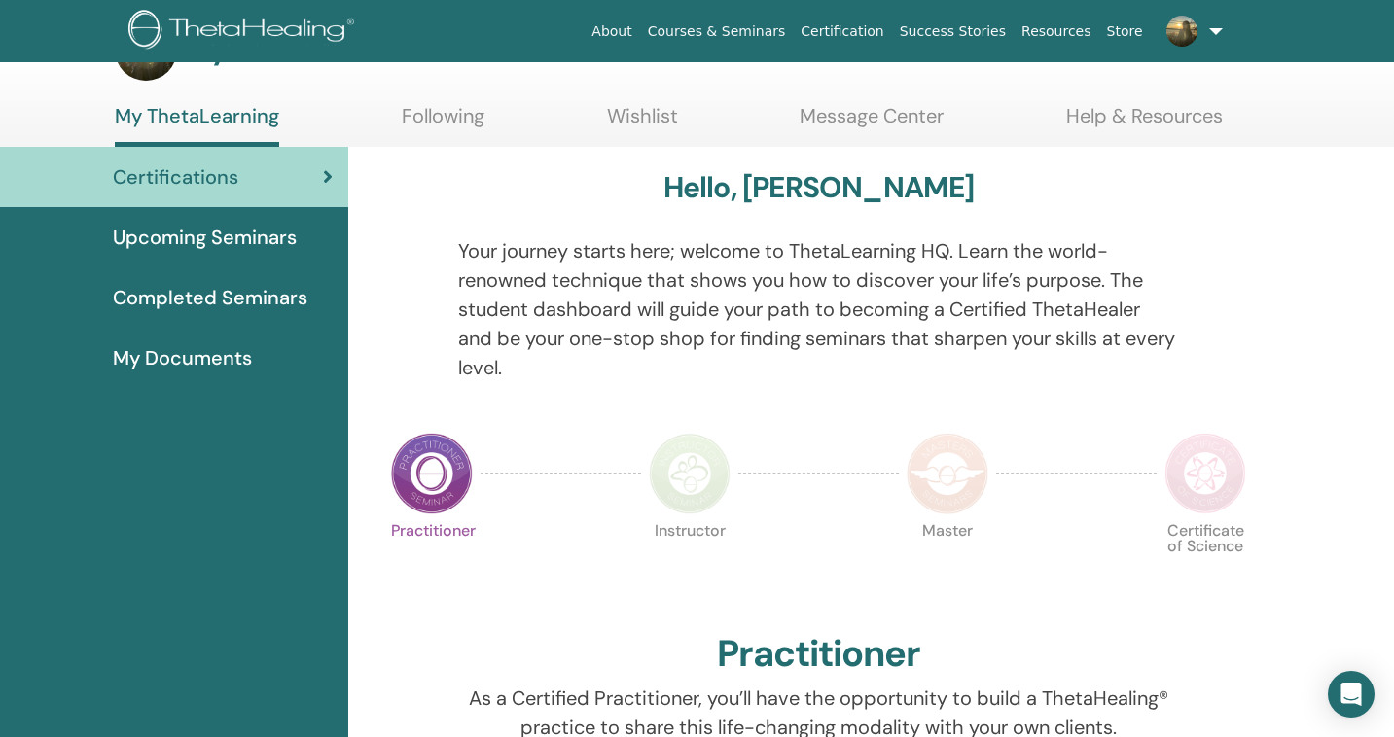
click at [914, 475] on img at bounding box center [947, 474] width 82 height 82
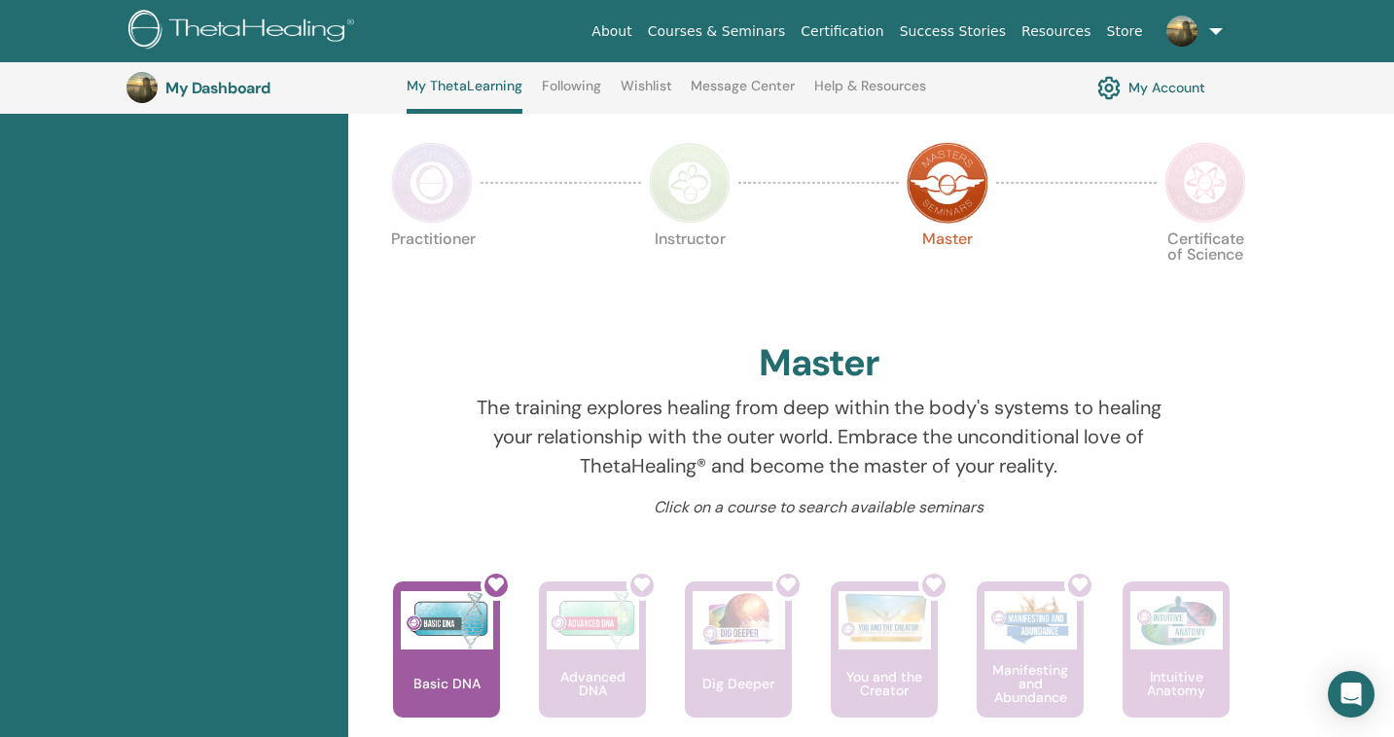
scroll to position [391, 0]
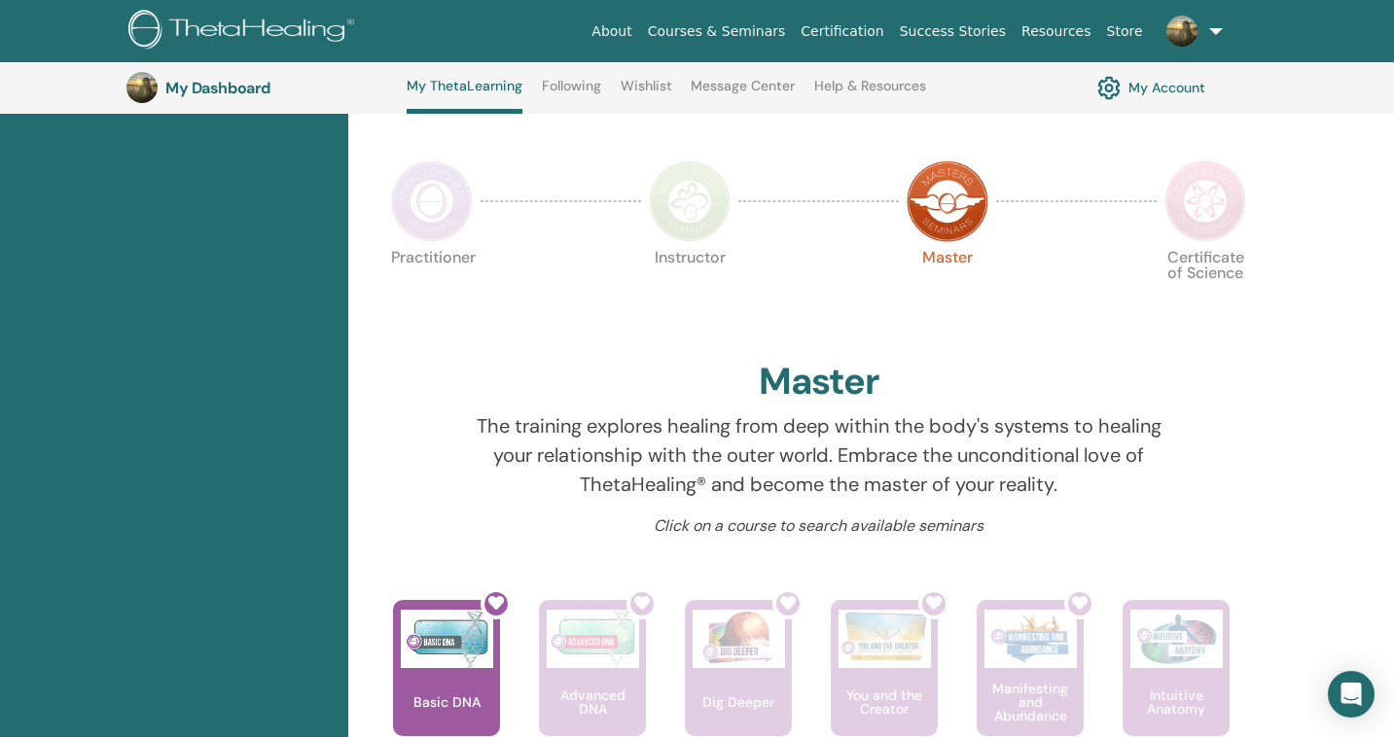
click at [439, 217] on img at bounding box center [432, 201] width 82 height 82
